Goal: Task Accomplishment & Management: Manage account settings

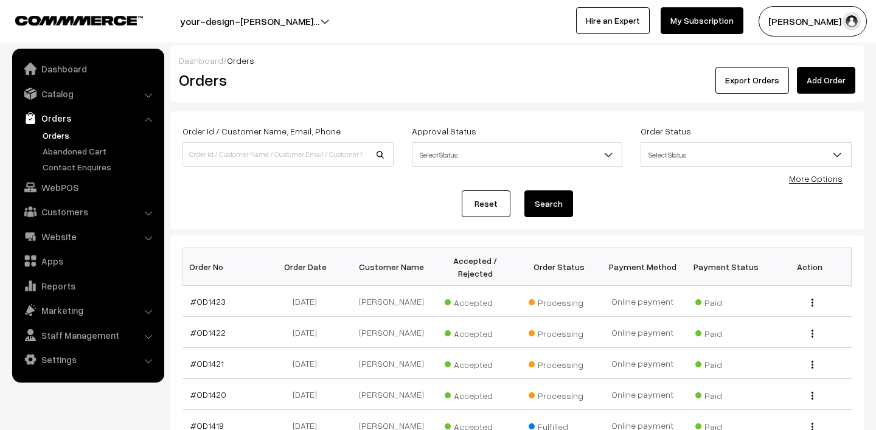
click at [55, 136] on link "Orders" at bounding box center [100, 135] width 120 height 13
click at [55, 130] on link "Orders" at bounding box center [100, 135] width 120 height 13
click at [66, 129] on link "Orders" at bounding box center [100, 135] width 120 height 13
click at [54, 133] on link "Orders" at bounding box center [100, 135] width 120 height 13
click at [69, 130] on link "Orders" at bounding box center [100, 135] width 120 height 13
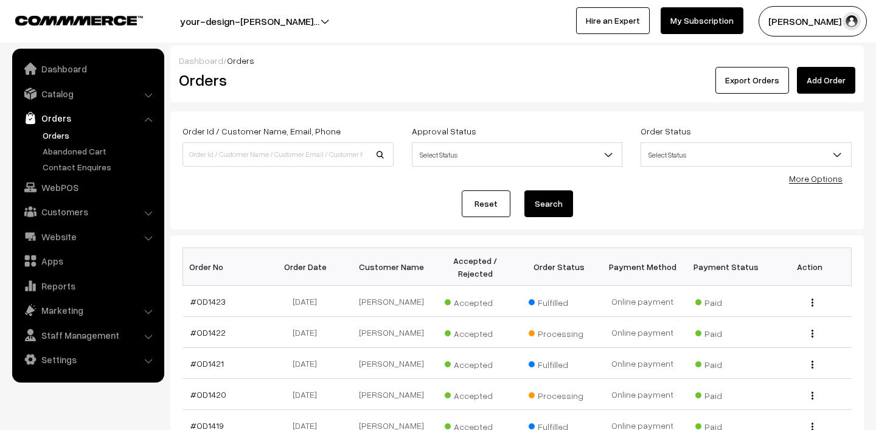
click at [69, 133] on link "Orders" at bounding box center [100, 135] width 120 height 13
